Goal: Task Accomplishment & Management: Manage account settings

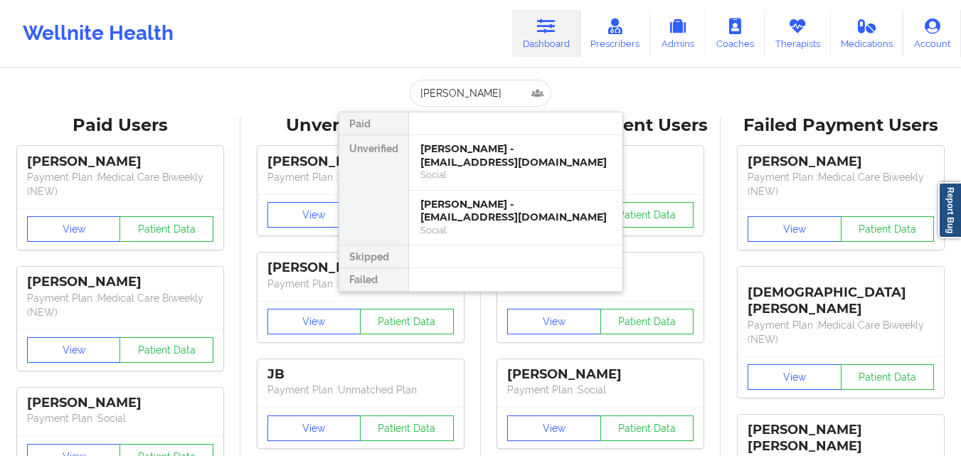
type input "[PERSON_NAME]"
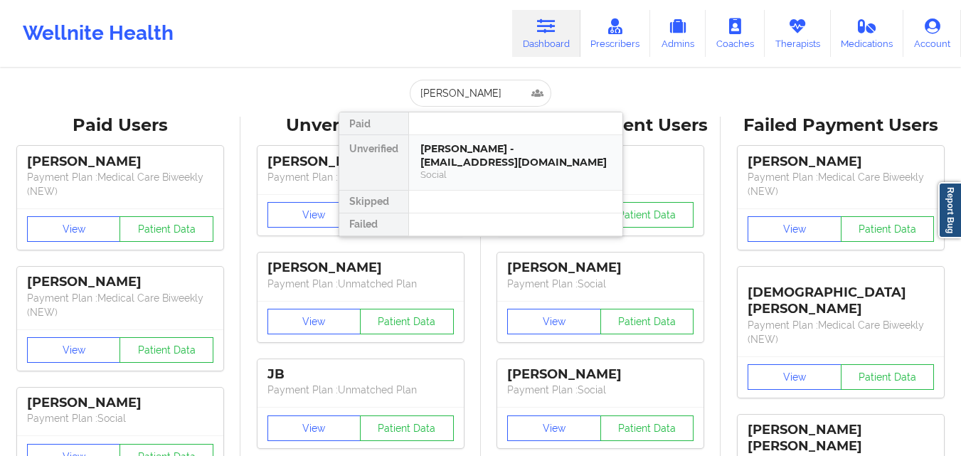
click at [504, 157] on div "[PERSON_NAME] - [EMAIL_ADDRESS][DOMAIN_NAME]" at bounding box center [516, 155] width 191 height 26
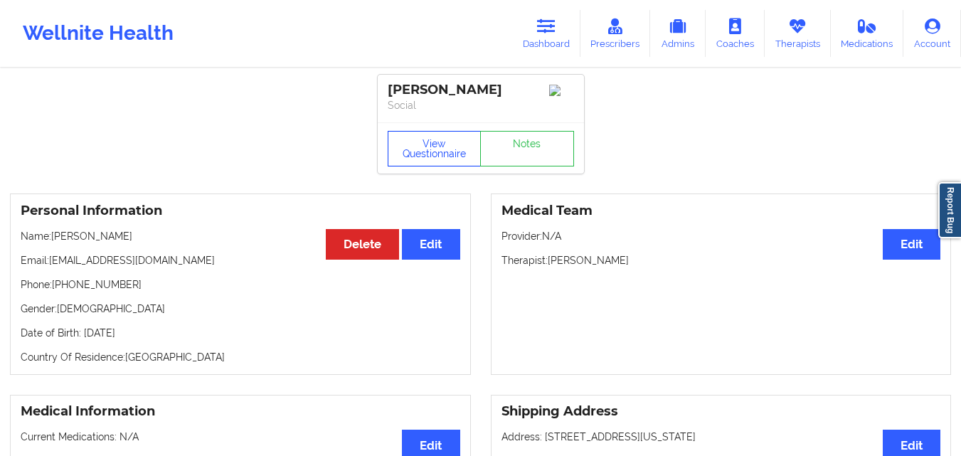
click at [423, 166] on button "View Questionnaire" at bounding box center [435, 149] width 94 height 36
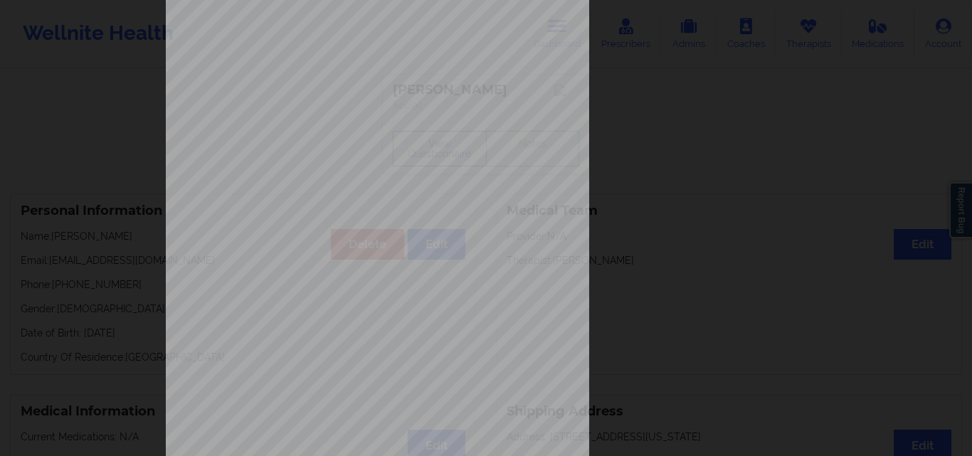
scroll to position [223, 0]
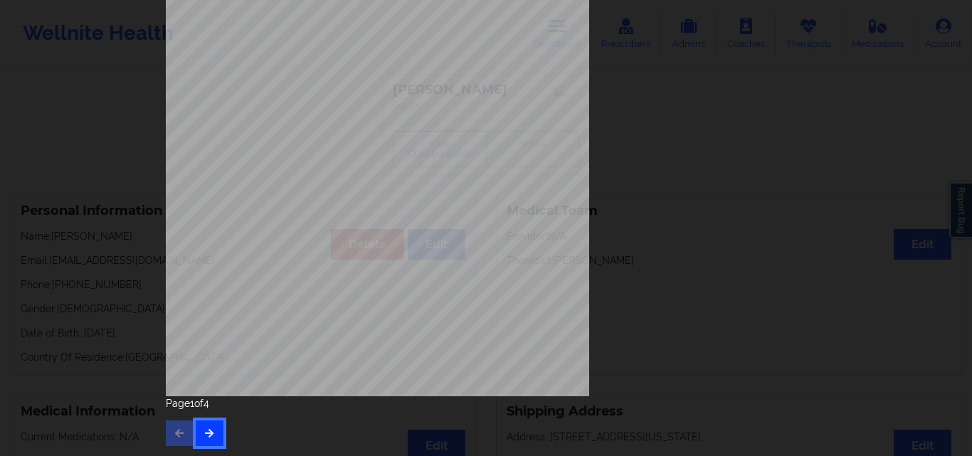
click at [199, 435] on button "button" at bounding box center [210, 434] width 28 height 26
click at [213, 428] on button "button" at bounding box center [210, 434] width 28 height 26
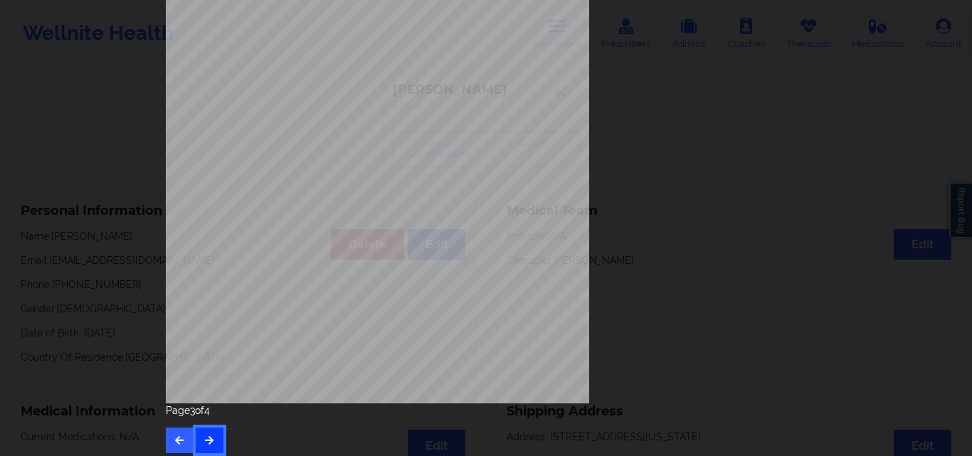
scroll to position [218, 0]
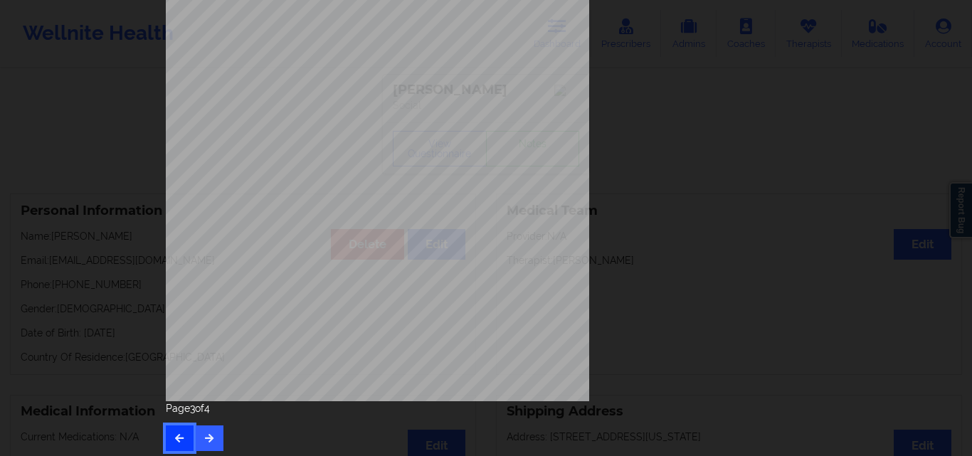
click at [184, 437] on button "button" at bounding box center [180, 438] width 28 height 26
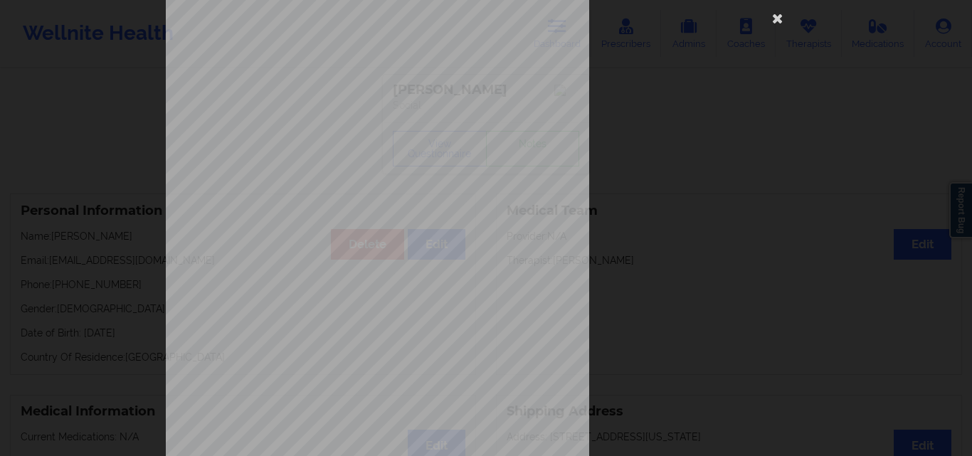
scroll to position [223, 0]
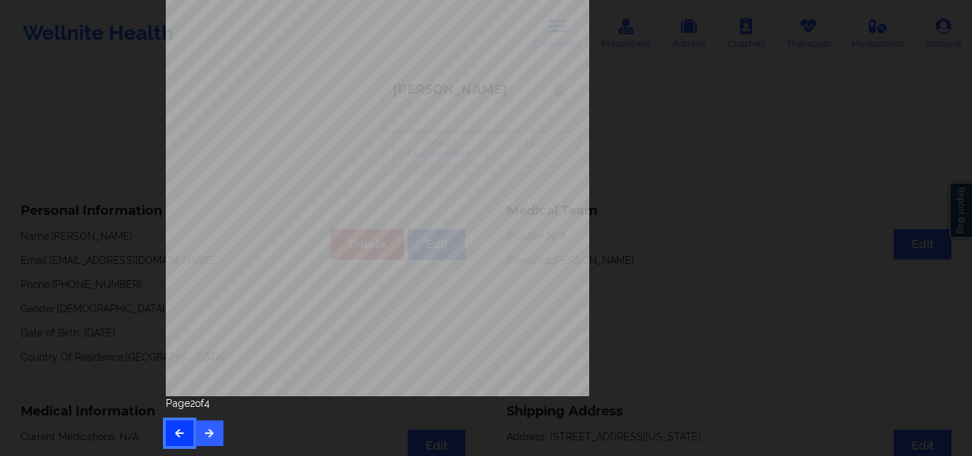
click at [174, 436] on icon "button" at bounding box center [180, 432] width 12 height 9
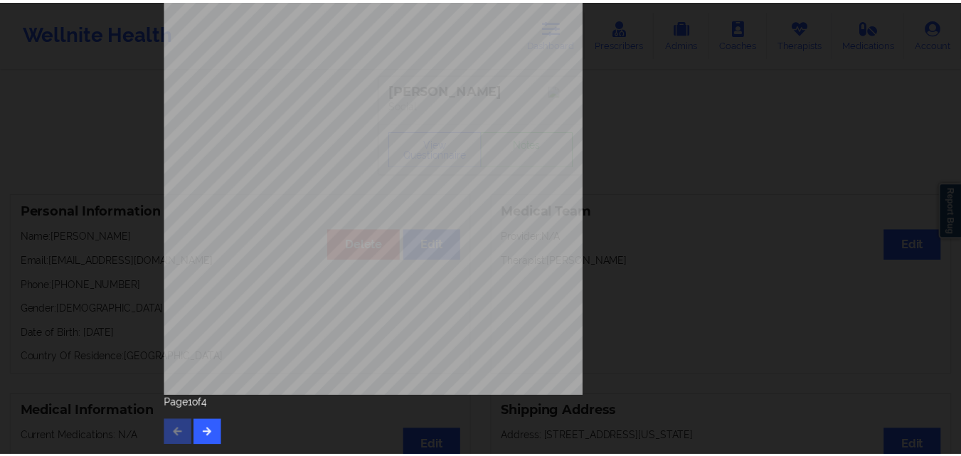
scroll to position [0, 0]
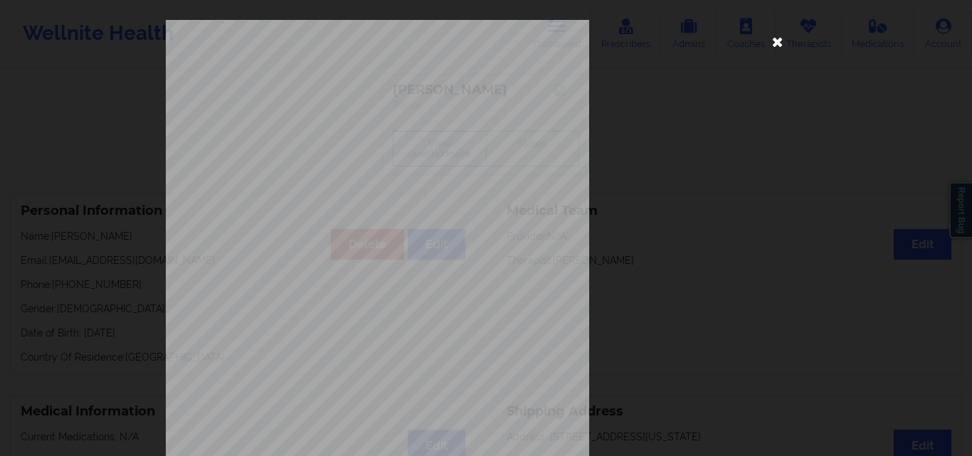
click at [773, 46] on icon at bounding box center [777, 41] width 23 height 23
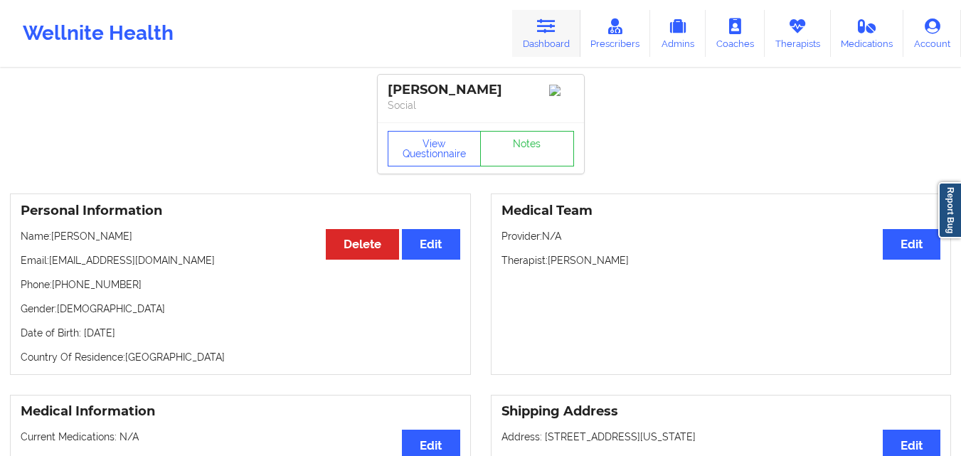
click at [560, 43] on link "Dashboard" at bounding box center [546, 33] width 68 height 47
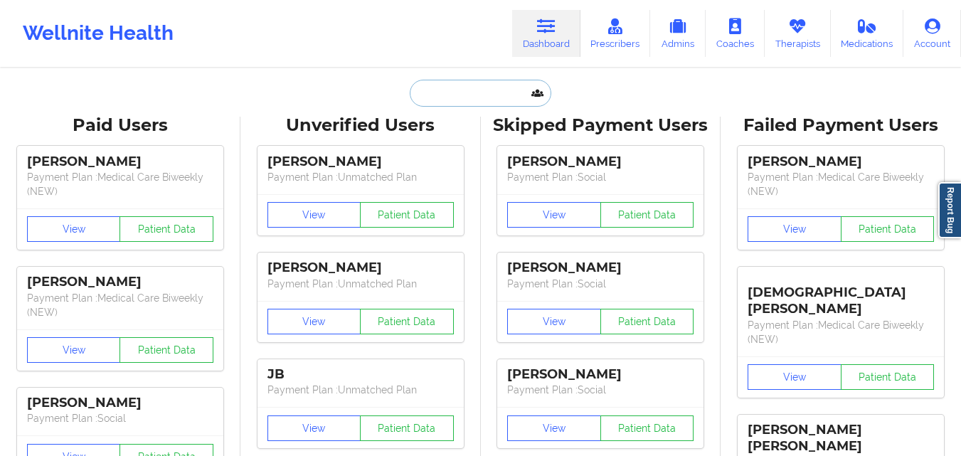
drag, startPoint x: 560, startPoint y: 43, endPoint x: 467, endPoint y: 80, distance: 99.4
click at [467, 80] on input "text" at bounding box center [480, 93] width 141 height 27
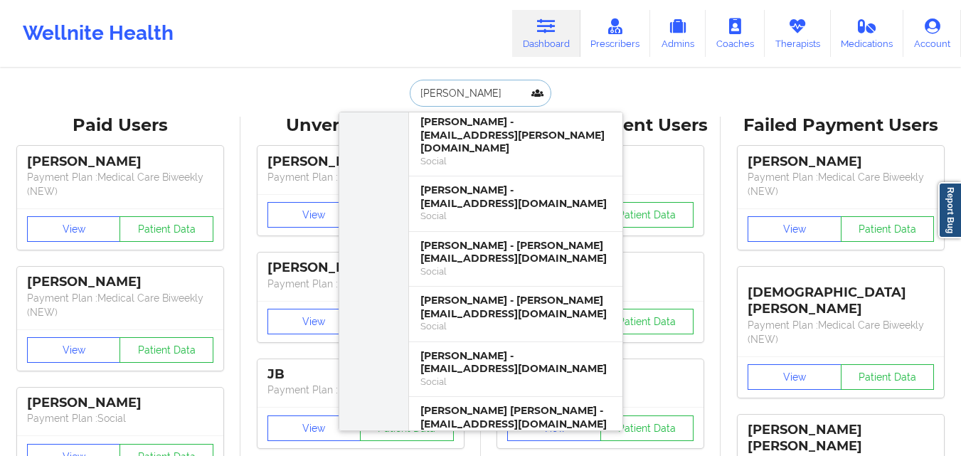
scroll to position [514, 0]
type input "richard"
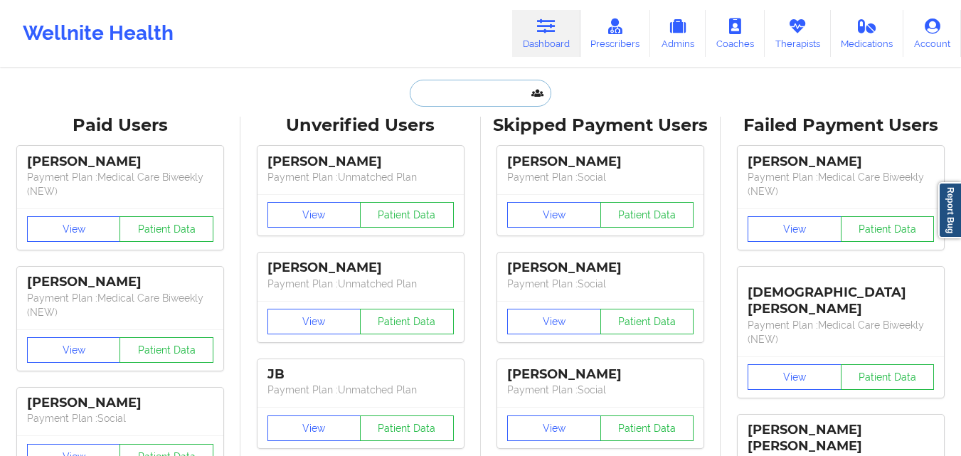
click at [443, 94] on input "text" at bounding box center [480, 93] width 141 height 27
paste input "Sarah Feagins"
type input "Sarah Feagins"
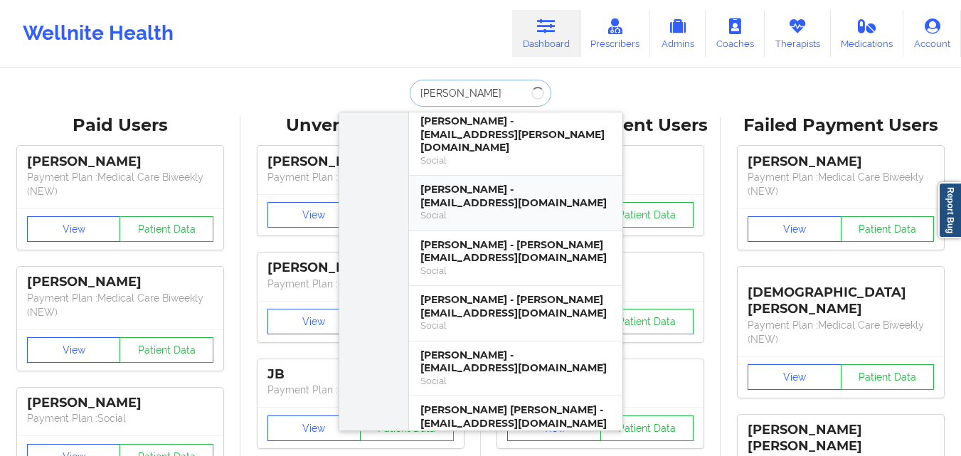
scroll to position [0, 0]
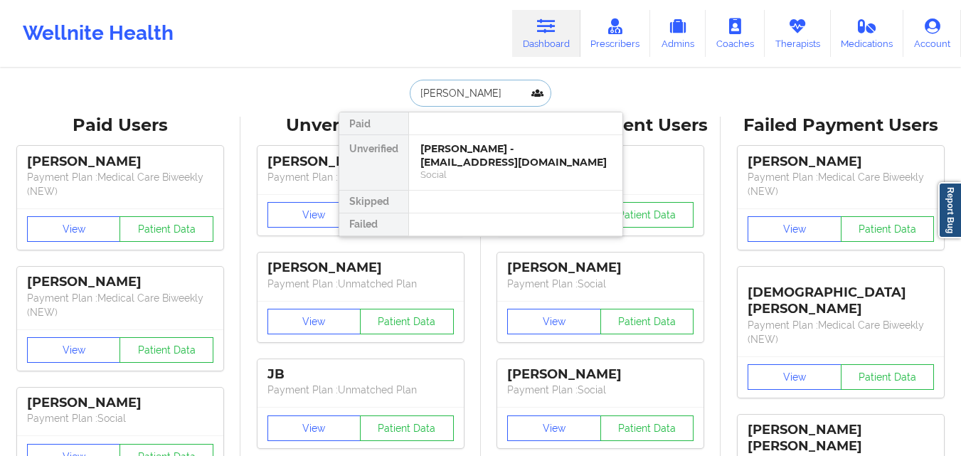
click at [469, 167] on div "Sarah Feagins - sarahfeagins98@gmail.com" at bounding box center [516, 155] width 191 height 26
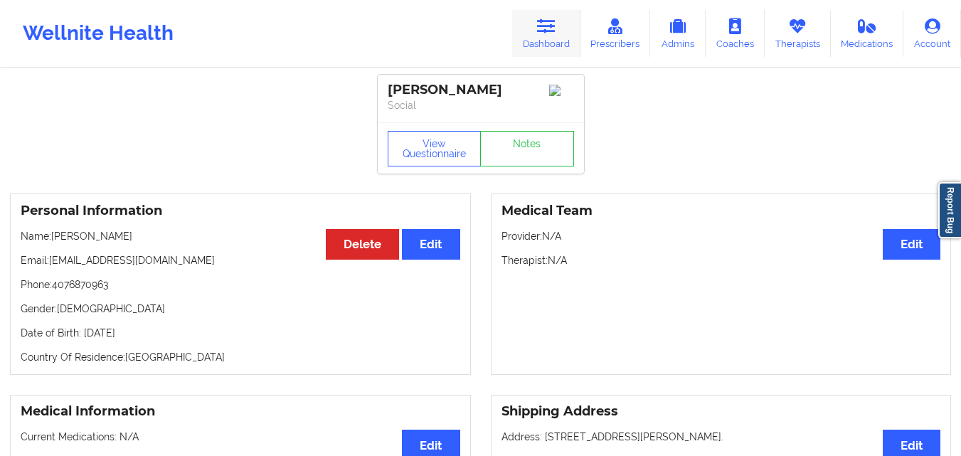
click at [549, 33] on icon at bounding box center [546, 26] width 18 height 16
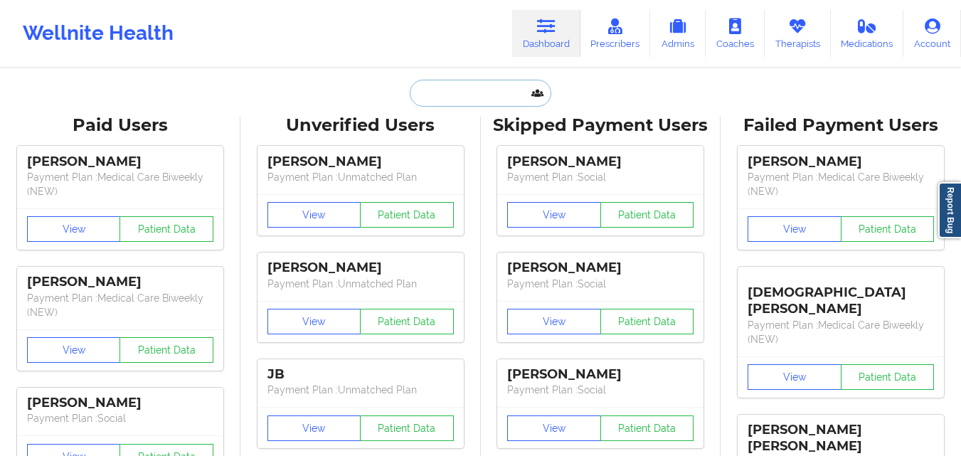
click at [470, 97] on input "text" at bounding box center [480, 93] width 141 height 27
paste input "Emily Kuhn"
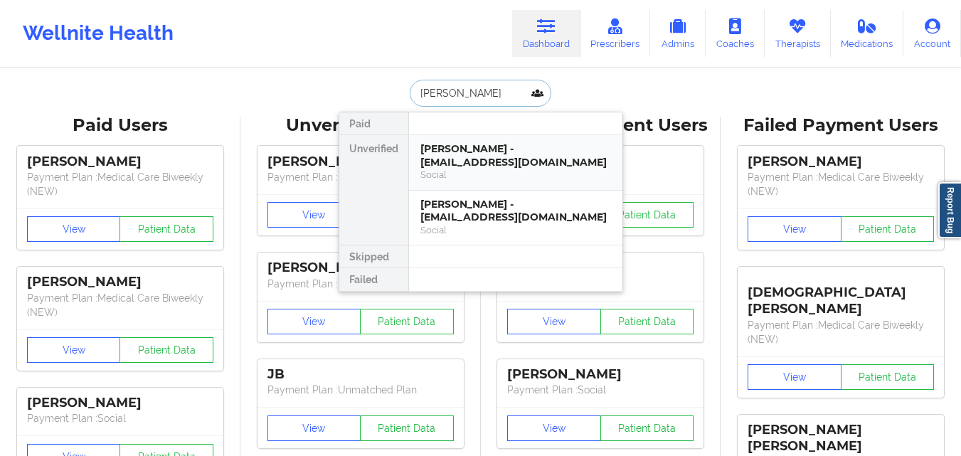
type input "Emily Kuhn"
click at [519, 169] on div "Social" at bounding box center [516, 175] width 191 height 12
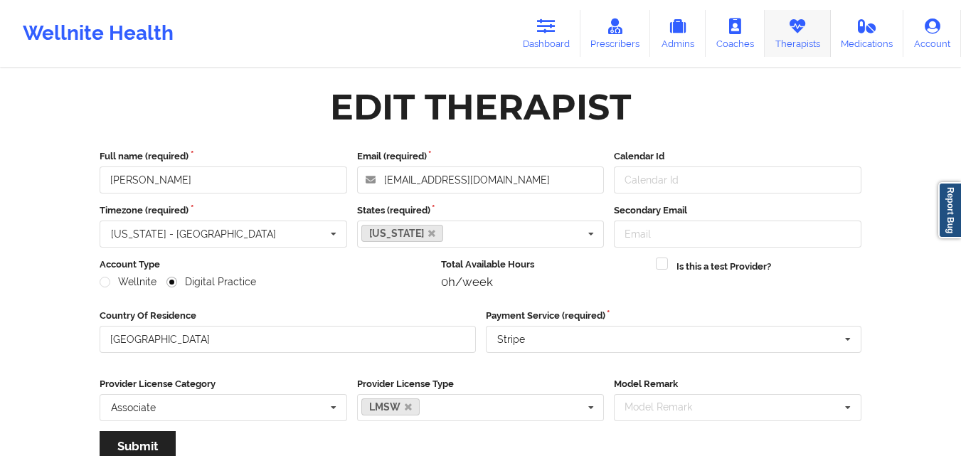
click at [781, 23] on link "Therapists" at bounding box center [798, 33] width 66 height 47
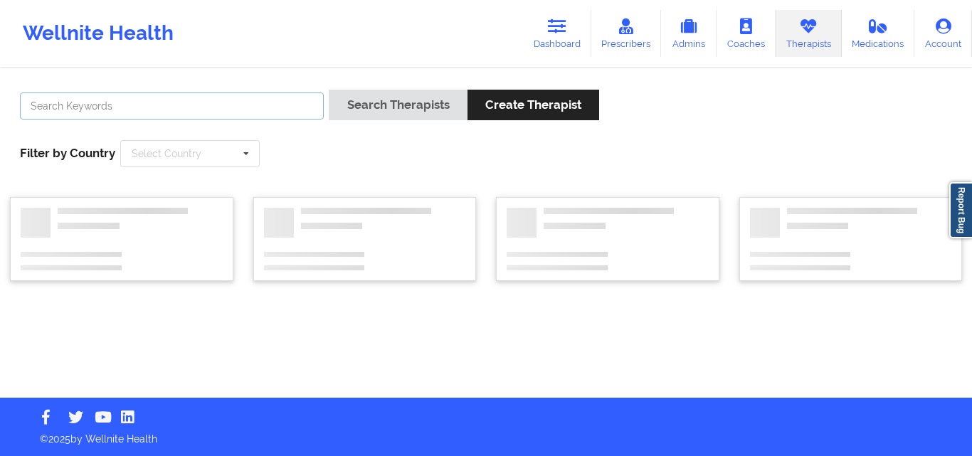
click at [219, 107] on input "text" at bounding box center [172, 105] width 304 height 27
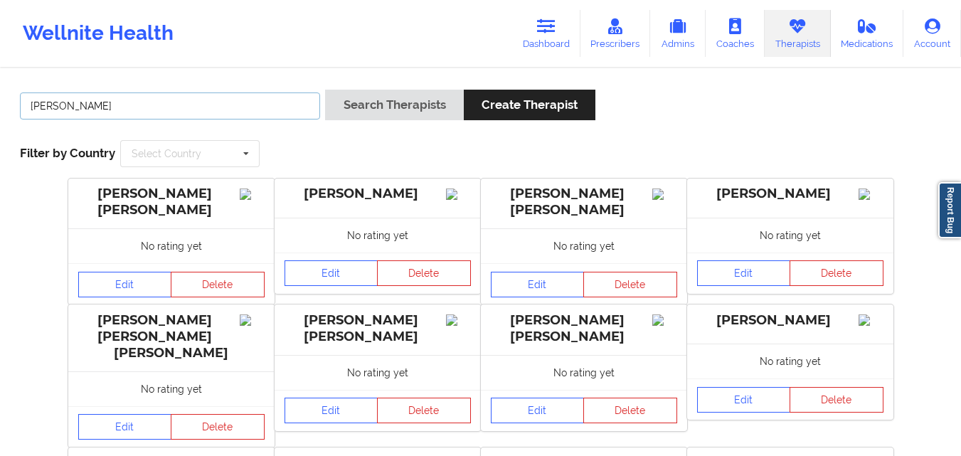
type input "[PERSON_NAME]"
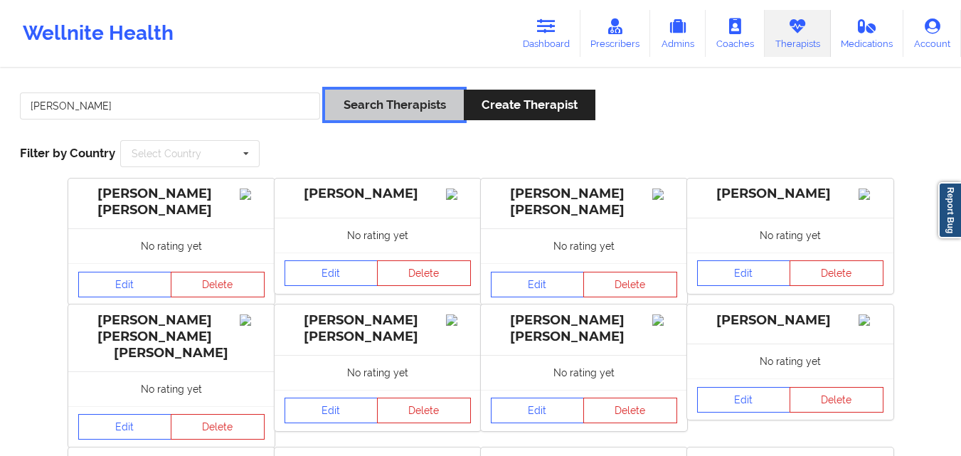
click at [386, 106] on button "Search Therapists" at bounding box center [394, 105] width 138 height 31
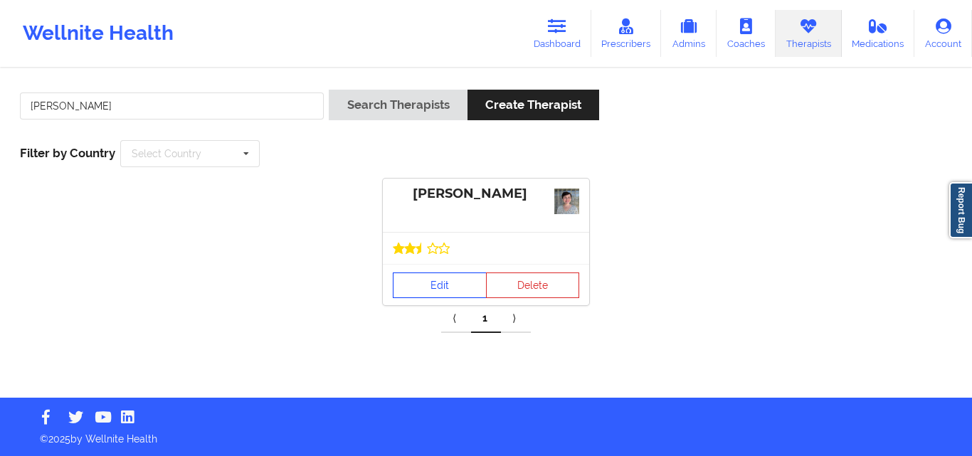
click at [433, 282] on link "Edit" at bounding box center [440, 286] width 94 height 26
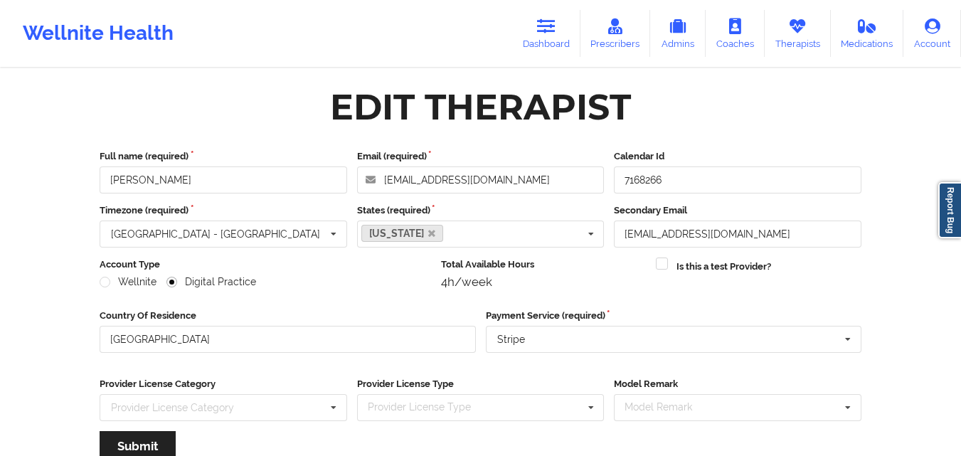
scroll to position [182, 0]
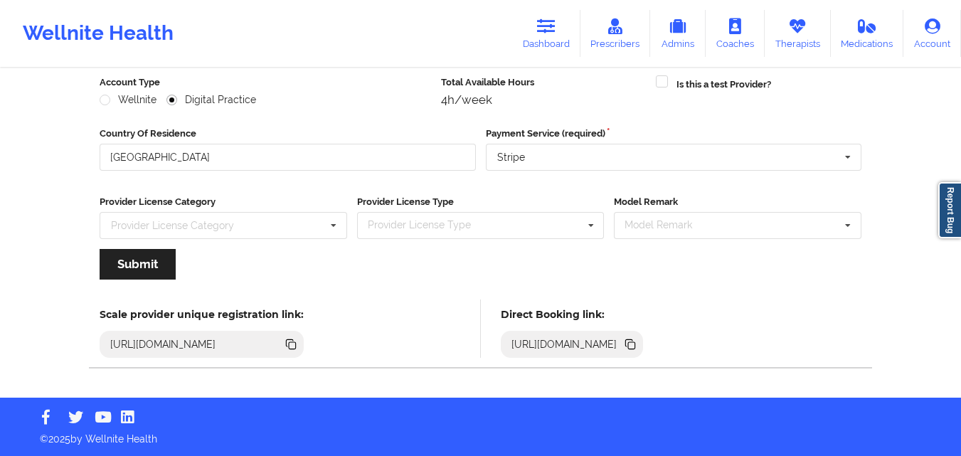
click at [633, 341] on icon at bounding box center [629, 342] width 7 height 7
click at [635, 347] on icon at bounding box center [631, 345] width 7 height 7
